Goal: Task Accomplishment & Management: Complete application form

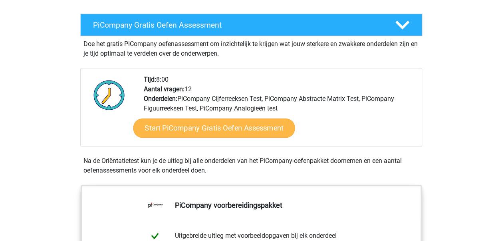
scroll to position [160, 0]
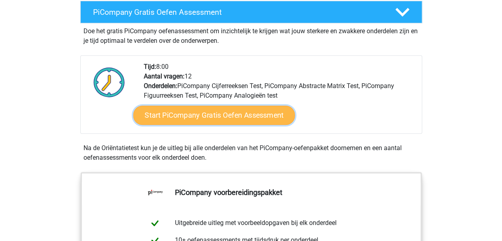
click at [223, 123] on link "Start PiCompany Gratis Oefen Assessment" at bounding box center [214, 115] width 162 height 19
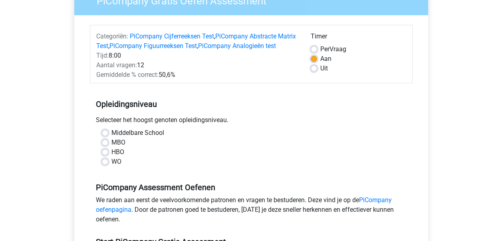
scroll to position [80, 0]
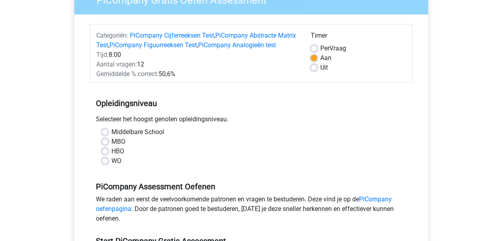
click at [115, 165] on label "WO" at bounding box center [117, 161] width 10 height 10
click at [108, 164] on input "WO" at bounding box center [105, 160] width 6 height 8
radio input "true"
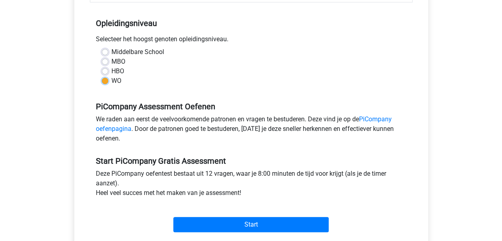
scroll to position [200, 0]
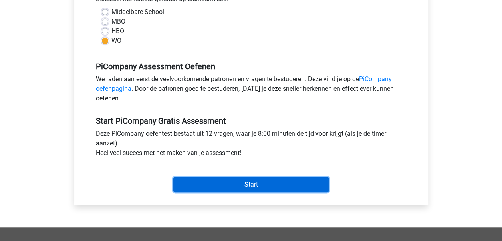
click at [249, 192] on input "Start" at bounding box center [250, 184] width 155 height 15
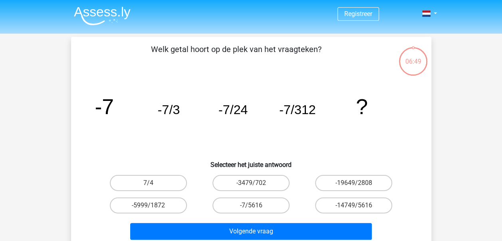
scroll to position [40, 0]
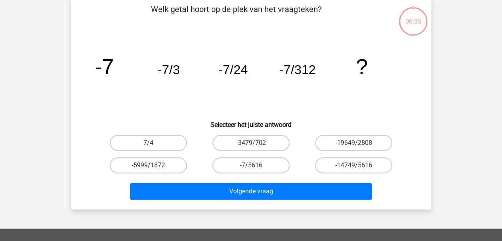
click at [258, 132] on div "-3479/702" at bounding box center [251, 143] width 103 height 22
click at [257, 140] on label "-3479/702" at bounding box center [251, 143] width 77 height 16
click at [256, 143] on input "-3479/702" at bounding box center [253, 145] width 5 height 5
radio input "true"
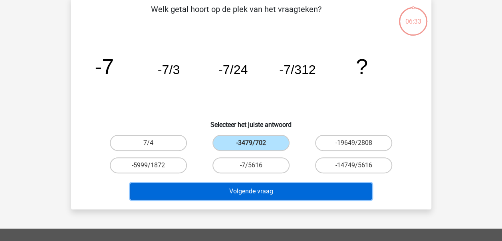
click at [269, 190] on button "Volgende vraag" at bounding box center [251, 191] width 242 height 17
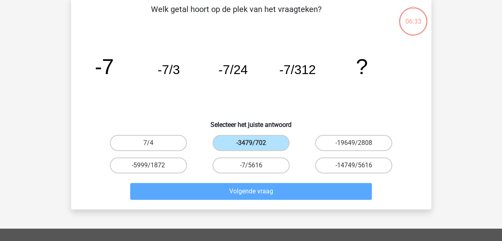
scroll to position [37, 0]
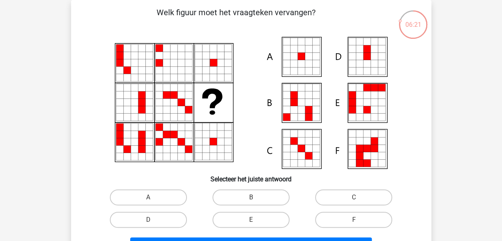
click at [299, 56] on icon at bounding box center [301, 56] width 7 height 7
click at [154, 195] on label "A" at bounding box center [148, 197] width 77 height 16
click at [154, 197] on input "A" at bounding box center [150, 199] width 5 height 5
radio input "true"
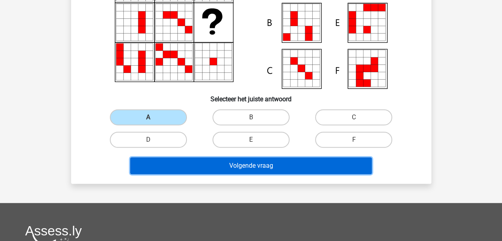
click at [265, 157] on button "Volgende vraag" at bounding box center [251, 165] width 242 height 17
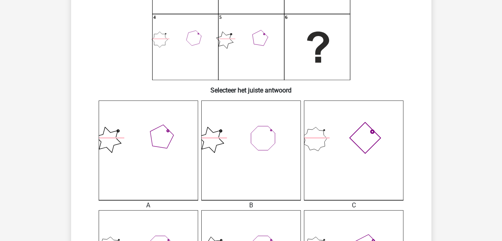
scroll to position [197, 0]
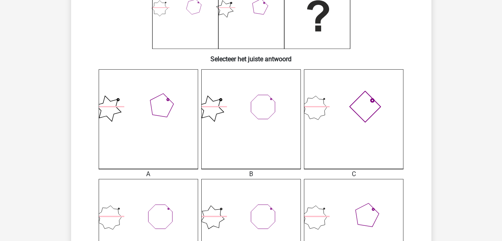
click at [313, 213] on icon at bounding box center [354, 229] width 100 height 100
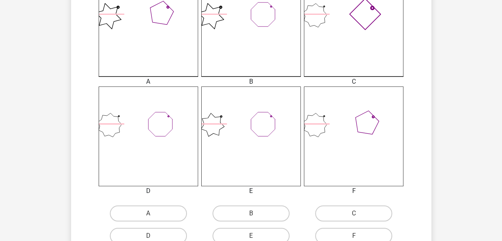
scroll to position [277, 0]
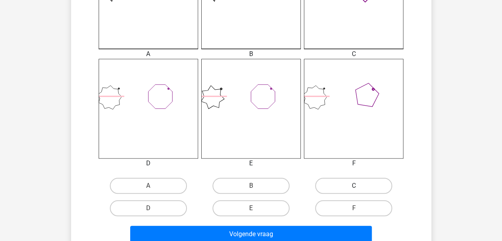
click at [355, 183] on label "C" at bounding box center [353, 185] width 77 height 16
click at [355, 185] on input "C" at bounding box center [356, 187] width 5 height 5
radio input "true"
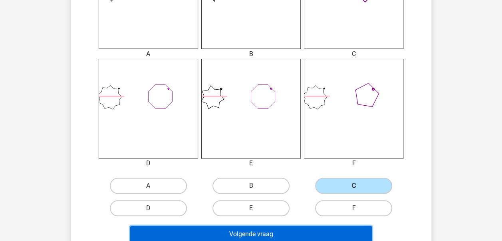
click at [305, 233] on button "Volgende vraag" at bounding box center [251, 233] width 242 height 17
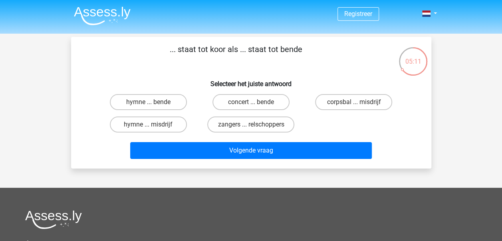
scroll to position [0, 0]
click at [278, 125] on label "zangers ... relschoppers" at bounding box center [250, 124] width 87 height 16
click at [256, 125] on input "zangers ... relschoppers" at bounding box center [253, 126] width 5 height 5
radio input "true"
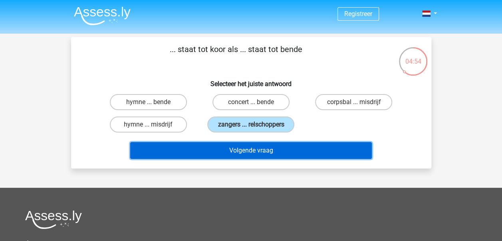
click at [274, 150] on button "Volgende vraag" at bounding box center [251, 150] width 242 height 17
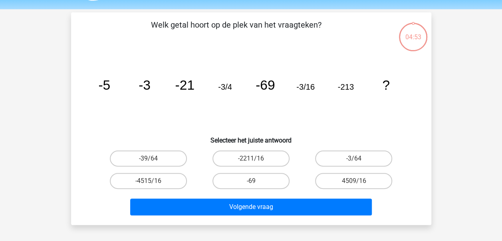
scroll to position [37, 0]
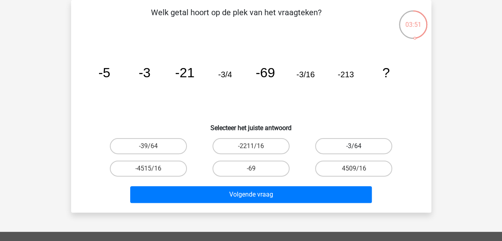
click at [367, 142] on label "-3/64" at bounding box center [353, 146] width 77 height 16
click at [359, 146] on input "-3/64" at bounding box center [356, 148] width 5 height 5
radio input "true"
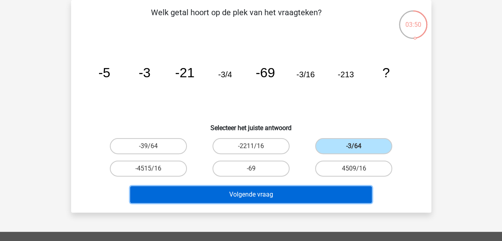
click at [283, 191] on button "Volgende vraag" at bounding box center [251, 194] width 242 height 17
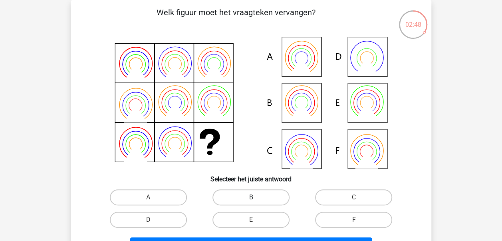
click at [247, 197] on label "B" at bounding box center [251, 197] width 77 height 16
click at [251, 197] on input "B" at bounding box center [253, 199] width 5 height 5
radio input "true"
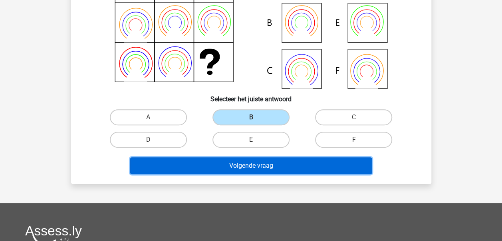
click at [273, 165] on button "Volgende vraag" at bounding box center [251, 165] width 242 height 17
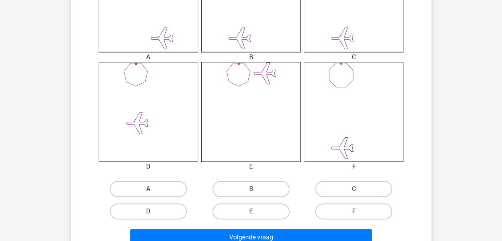
scroll to position [320, 0]
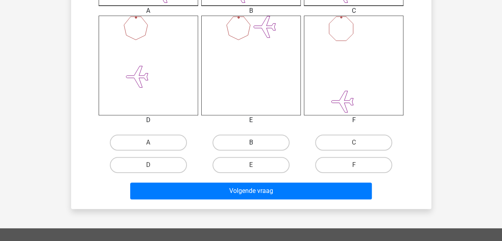
click at [261, 142] on label "B" at bounding box center [251, 142] width 77 height 16
click at [256, 142] on input "B" at bounding box center [253, 144] width 5 height 5
radio input "true"
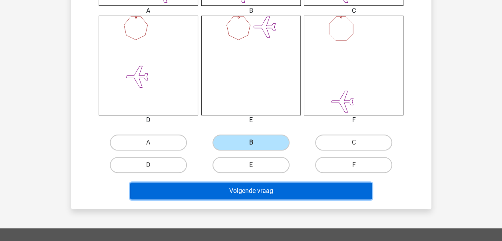
click at [254, 193] on button "Volgende vraag" at bounding box center [251, 190] width 242 height 17
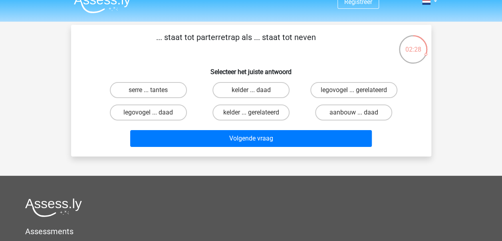
scroll to position [0, 0]
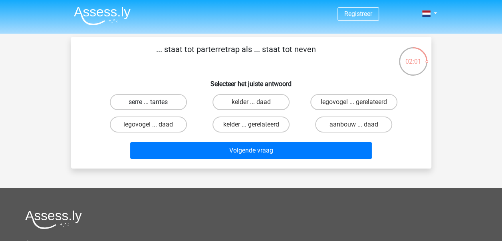
click at [160, 103] on label "serre ... tantes" at bounding box center [148, 102] width 77 height 16
click at [154, 103] on input "serre ... tantes" at bounding box center [150, 104] width 5 height 5
radio input "true"
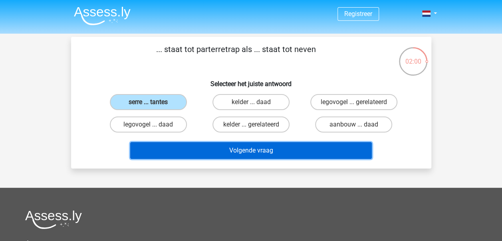
click at [264, 151] on button "Volgende vraag" at bounding box center [251, 150] width 242 height 17
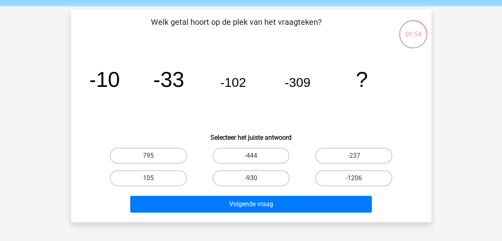
scroll to position [40, 0]
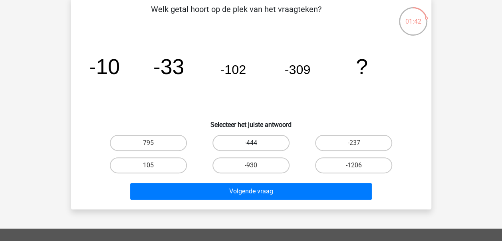
click at [264, 138] on label "-444" at bounding box center [251, 143] width 77 height 16
click at [256, 143] on input "-444" at bounding box center [253, 145] width 5 height 5
radio input "true"
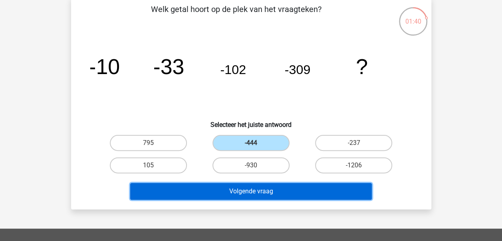
click at [264, 191] on button "Volgende vraag" at bounding box center [251, 191] width 242 height 17
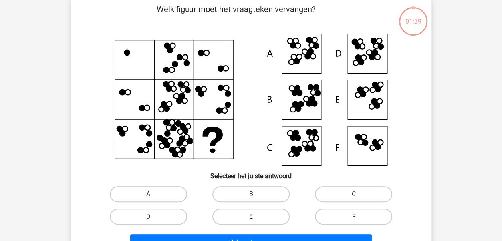
scroll to position [37, 0]
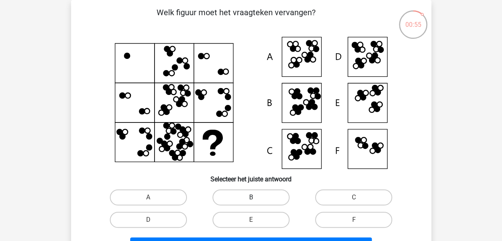
click at [264, 198] on label "B" at bounding box center [251, 197] width 77 height 16
click at [256, 198] on input "B" at bounding box center [253, 199] width 5 height 5
radio input "true"
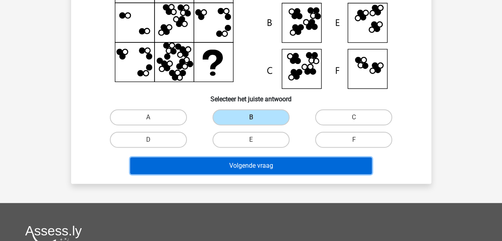
click at [273, 165] on button "Volgende vraag" at bounding box center [251, 165] width 242 height 17
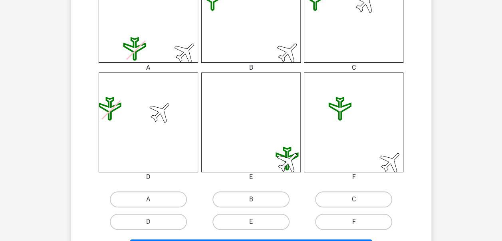
scroll to position [280, 0]
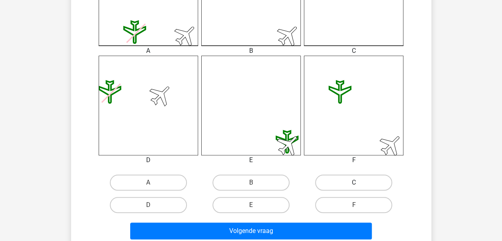
click at [355, 175] on label "C" at bounding box center [353, 182] width 77 height 16
click at [355, 182] on input "C" at bounding box center [356, 184] width 5 height 5
radio input "true"
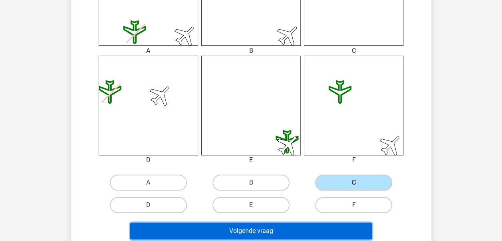
click at [285, 231] on button "Volgende vraag" at bounding box center [251, 230] width 242 height 17
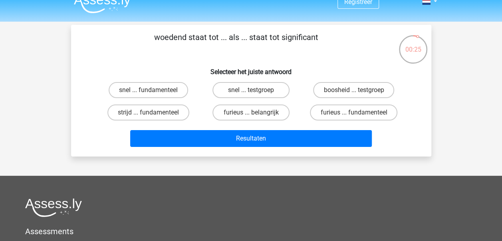
scroll to position [0, 0]
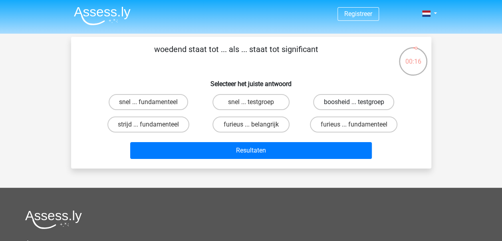
click at [361, 103] on label "boosheid ... testgroep" at bounding box center [353, 102] width 81 height 16
click at [359, 103] on input "boosheid ... testgroep" at bounding box center [356, 104] width 5 height 5
radio input "true"
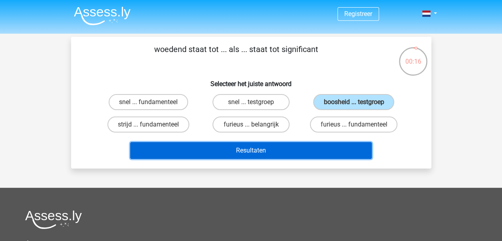
click at [281, 148] on button "Resultaten" at bounding box center [251, 150] width 242 height 17
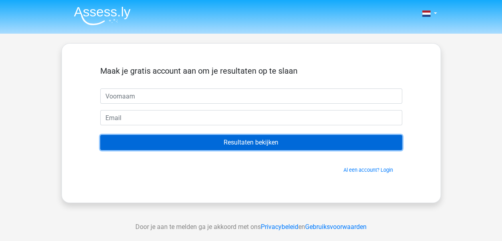
click at [269, 143] on input "Resultaten bekijken" at bounding box center [251, 142] width 302 height 15
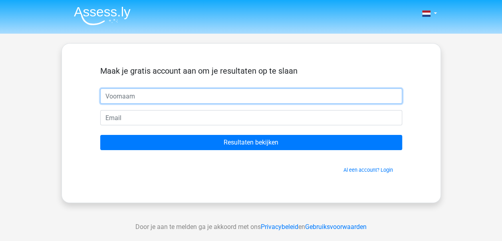
click at [183, 96] on input "text" at bounding box center [251, 95] width 302 height 15
click at [250, 96] on input "text" at bounding box center [251, 95] width 302 height 15
type input "mko"
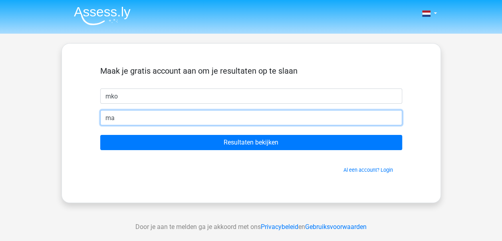
type input "m"
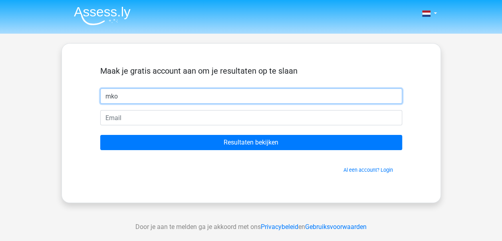
click at [251, 95] on input "mko" at bounding box center [251, 95] width 302 height 15
type input "m"
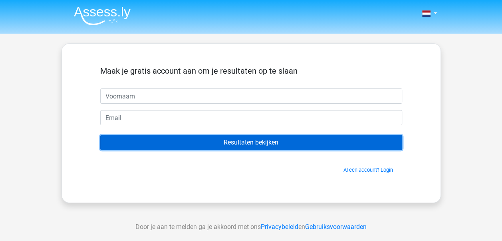
click at [239, 142] on input "Resultaten bekijken" at bounding box center [251, 142] width 302 height 15
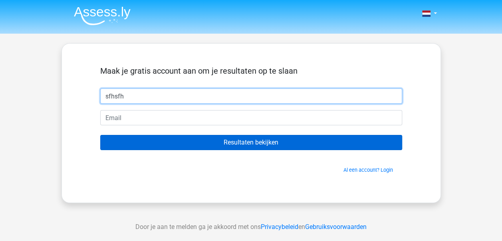
type input "sfhsfh"
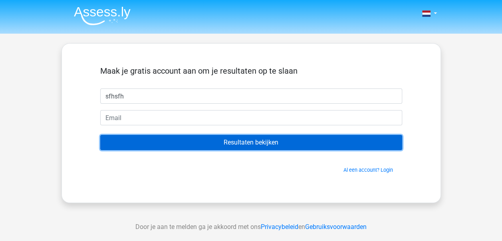
click at [234, 140] on input "Resultaten bekijken" at bounding box center [251, 142] width 302 height 15
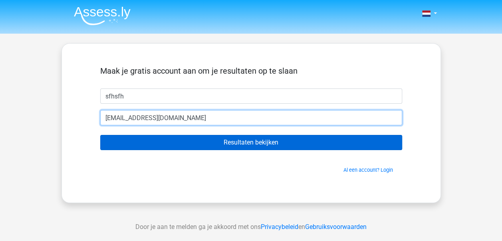
type input "[EMAIL_ADDRESS][DOMAIN_NAME]"
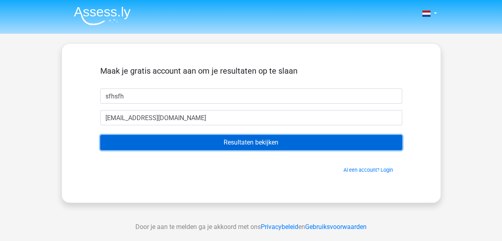
click at [240, 142] on input "Resultaten bekijken" at bounding box center [251, 142] width 302 height 15
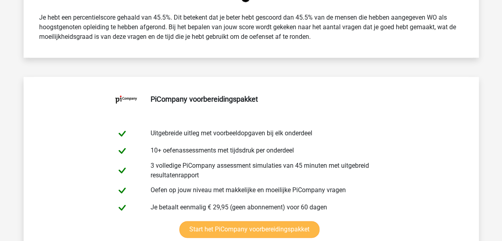
scroll to position [280, 0]
